Goal: Information Seeking & Learning: Learn about a topic

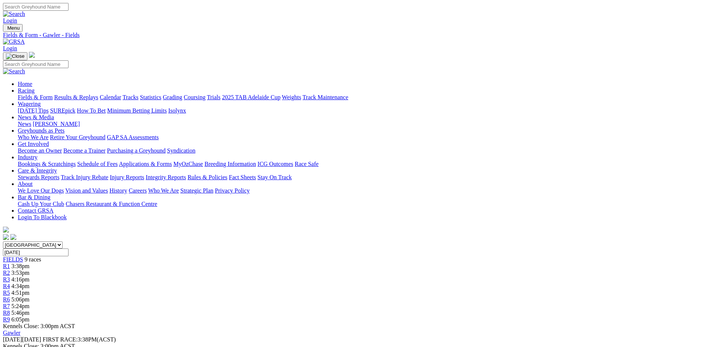
click at [69, 8] on input "Search" at bounding box center [36, 7] width 66 height 8
type input "neon blue"
click at [25, 11] on img at bounding box center [14, 14] width 22 height 7
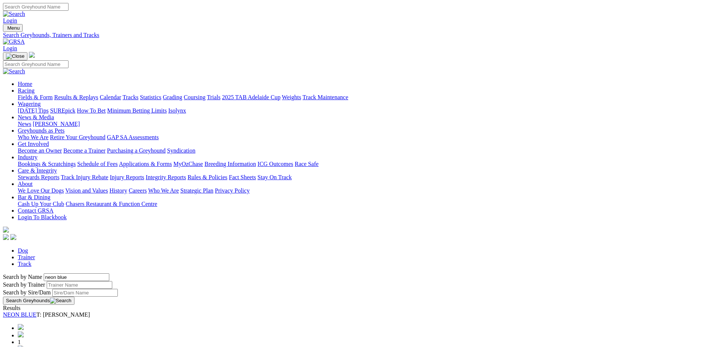
click at [36, 312] on link "NEON BLUE" at bounding box center [19, 315] width 33 height 6
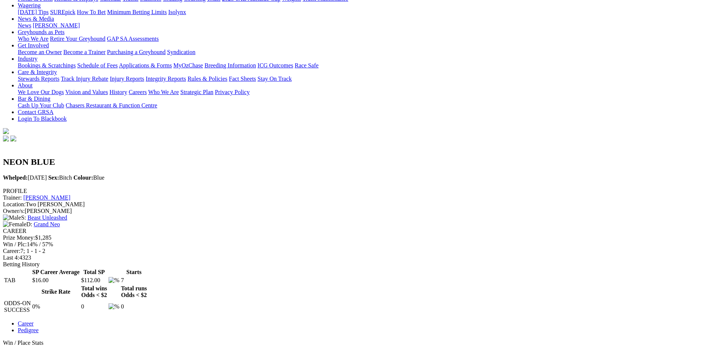
scroll to position [104, 0]
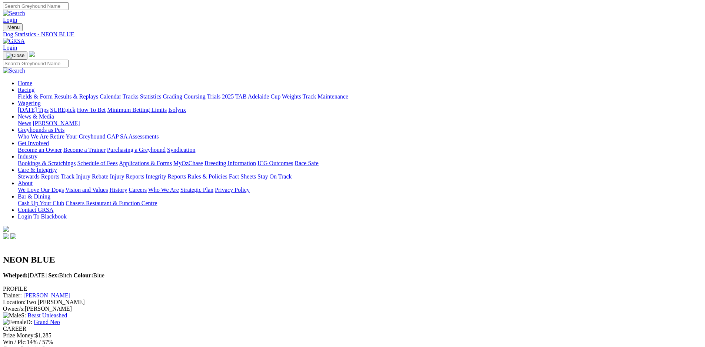
scroll to position [0, 0]
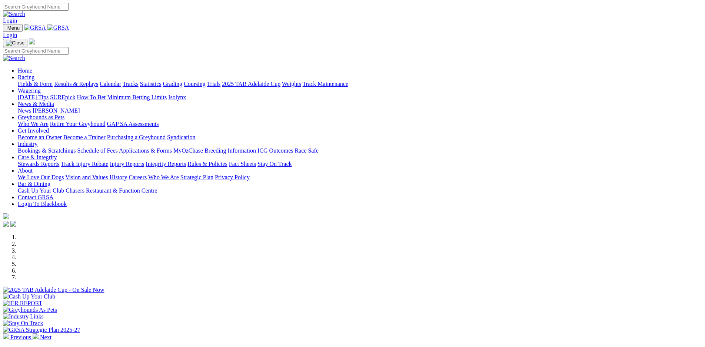
click at [76, 148] on link "Bookings & Scratchings" at bounding box center [47, 151] width 58 height 6
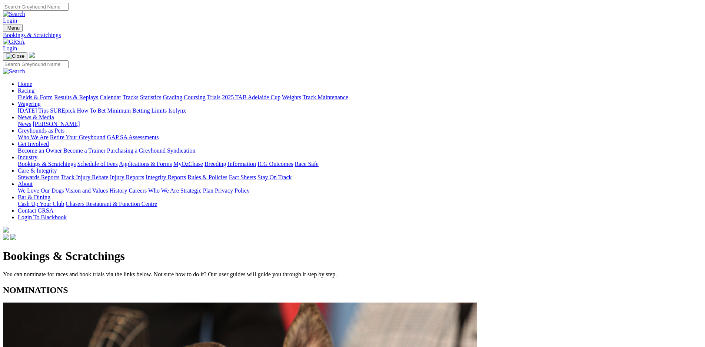
click at [182, 94] on link "Grading" at bounding box center [172, 97] width 19 height 6
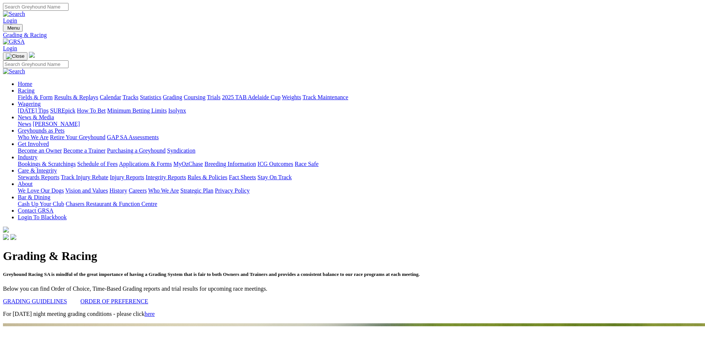
click at [301, 94] on link "Weights" at bounding box center [291, 97] width 19 height 6
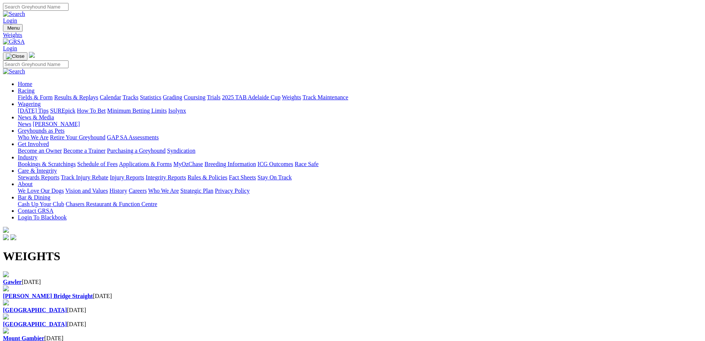
click at [80, 271] on div "Gawler [DATE]" at bounding box center [352, 278] width 699 height 14
click at [67, 307] on b "[GEOGRAPHIC_DATA]" at bounding box center [35, 310] width 64 height 6
